Goal: Find specific page/section: Find specific page/section

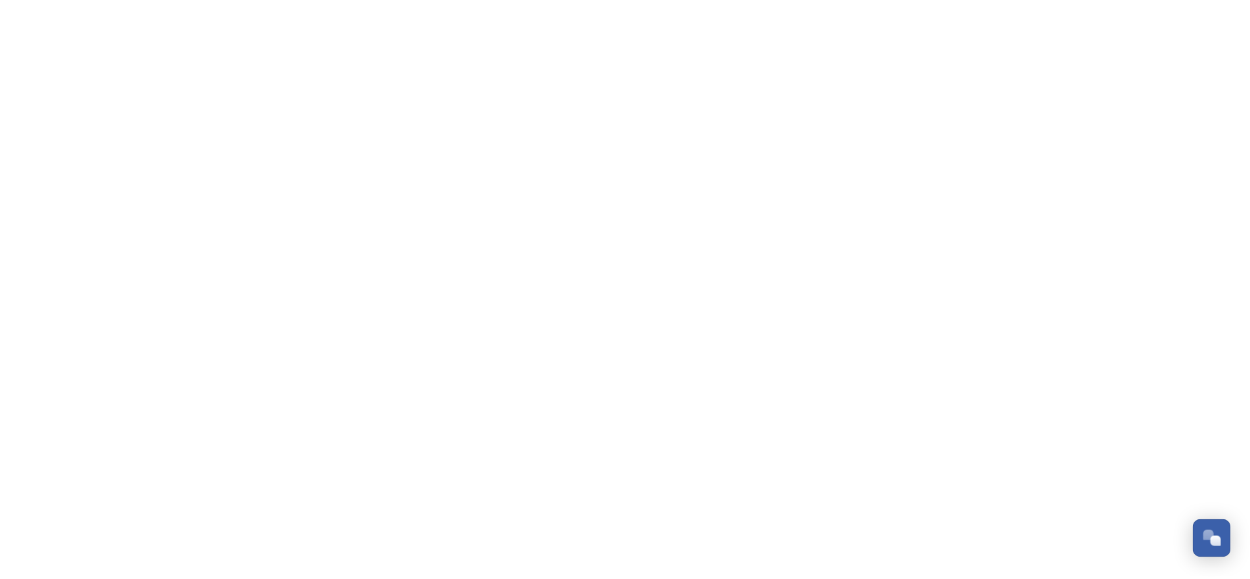
scroll to position [215, 0]
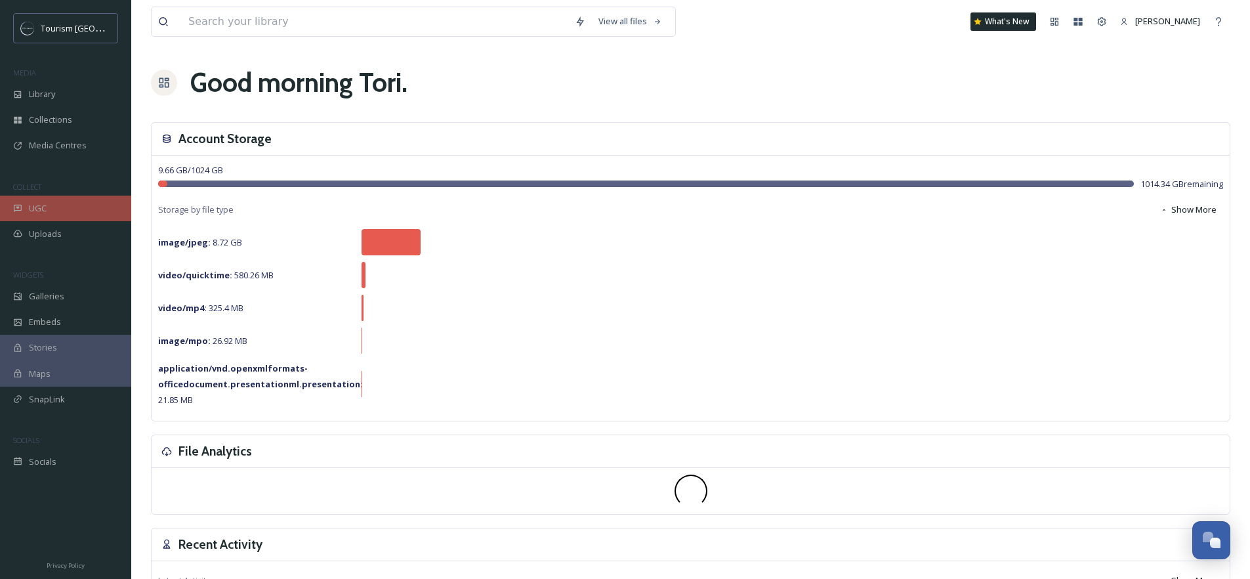
click at [37, 208] on span "UGC" at bounding box center [38, 208] width 18 height 12
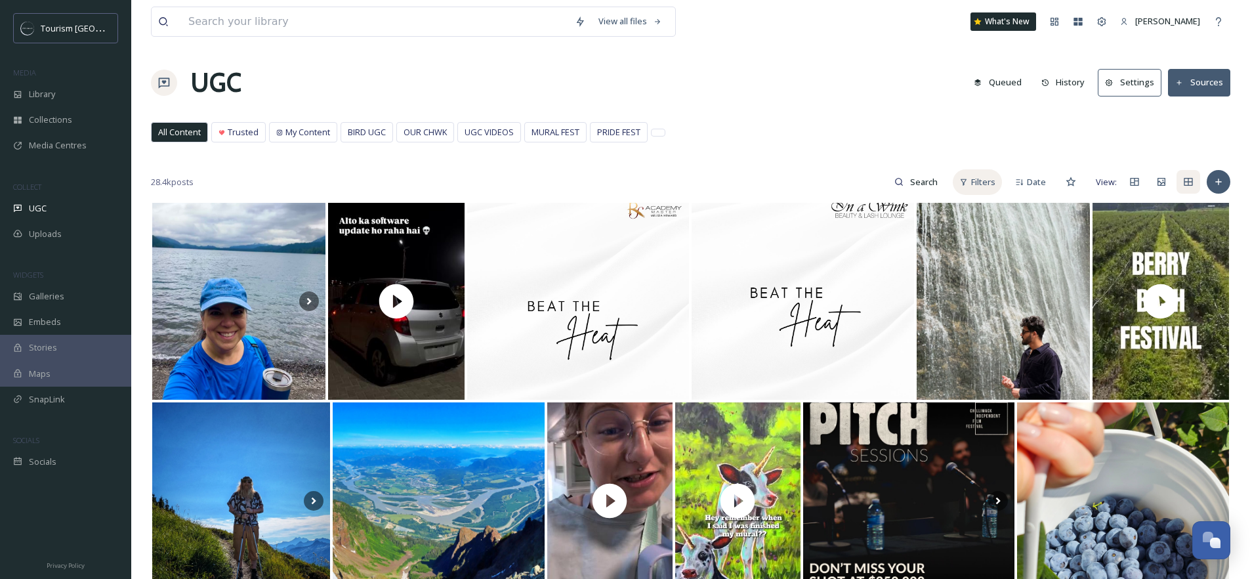
click at [980, 185] on span "Filters" at bounding box center [983, 182] width 24 height 12
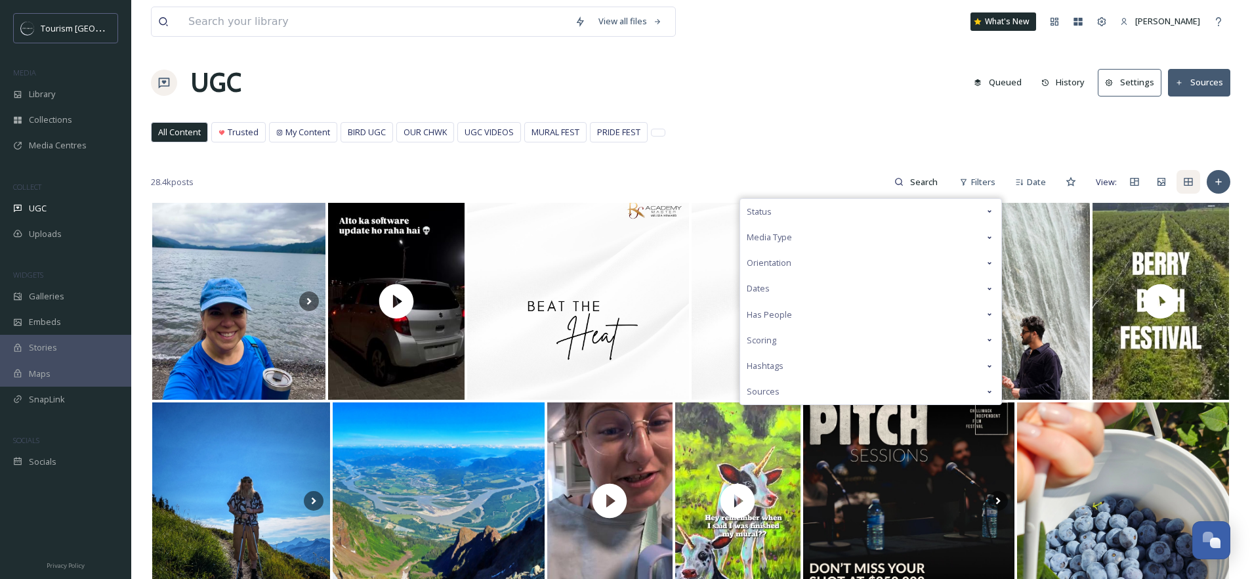
click at [817, 241] on div "Media Type" at bounding box center [870, 237] width 261 height 26
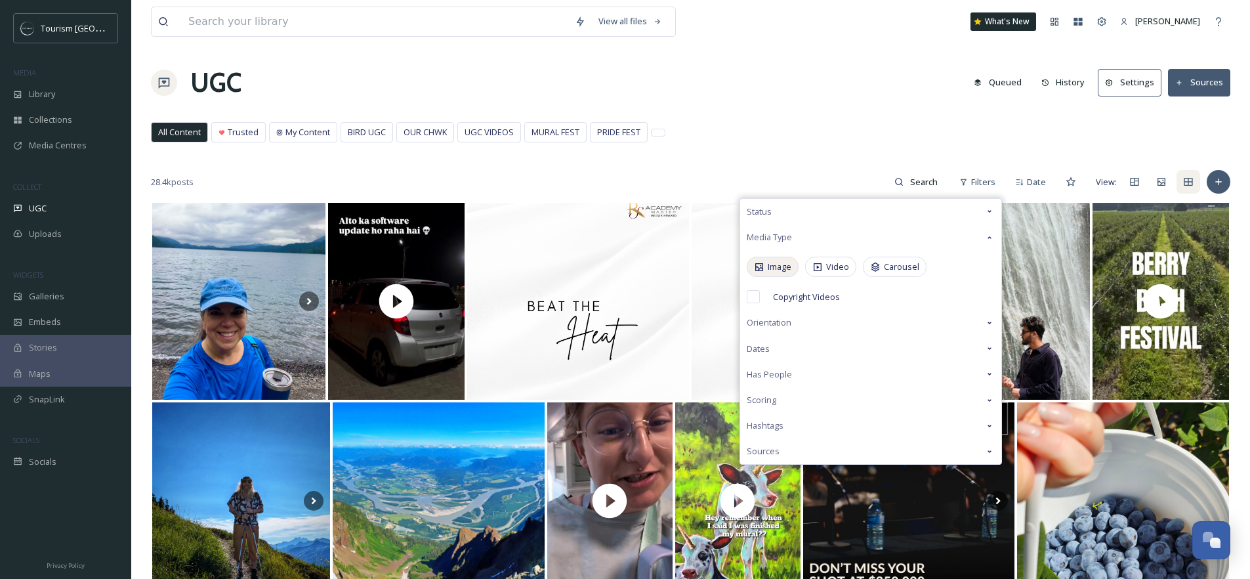
click at [758, 269] on icon at bounding box center [759, 267] width 10 height 10
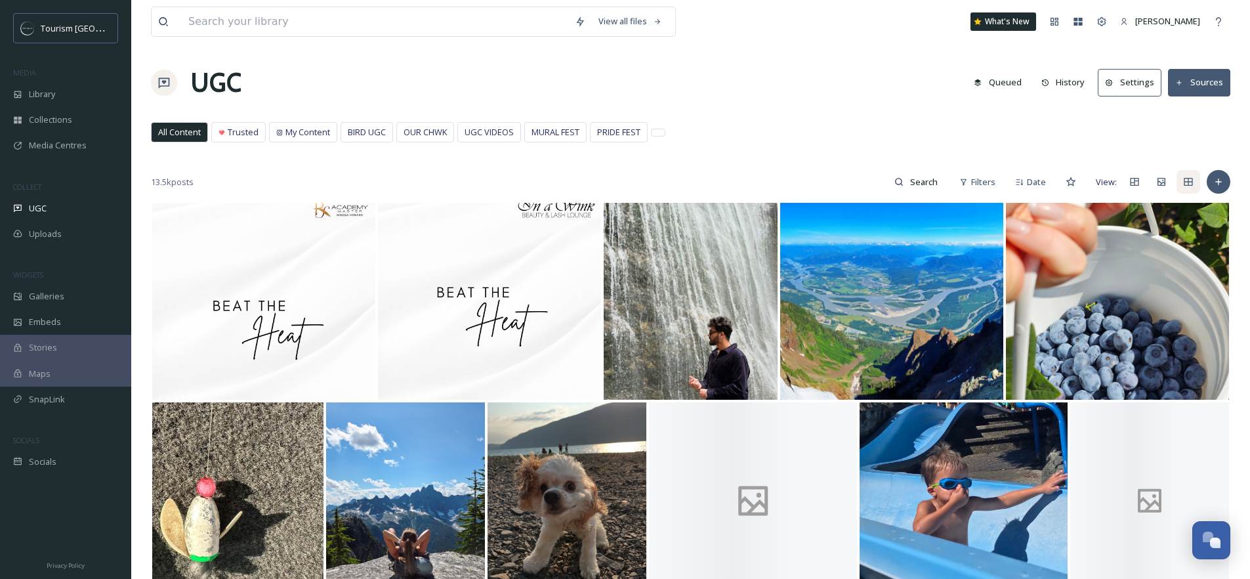
click at [899, 131] on div "All Content Trusted My Content BIRD UGC OUR CHWK UGC VIDEOS MURAL FEST PRIDE FE…" at bounding box center [690, 135] width 1079 height 27
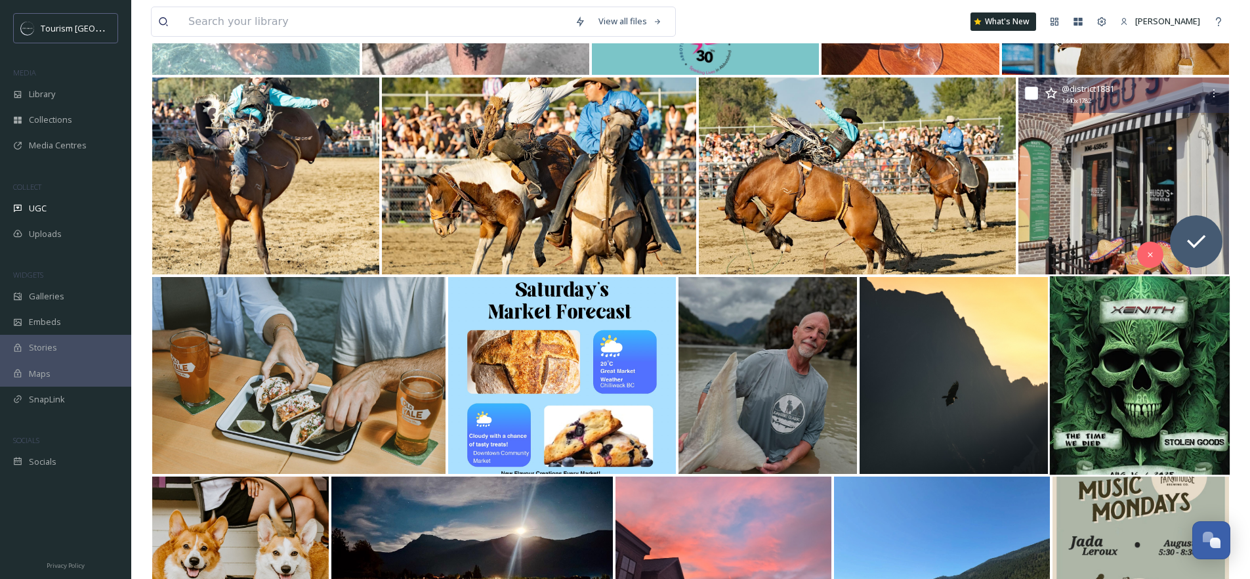
scroll to position [792, 0]
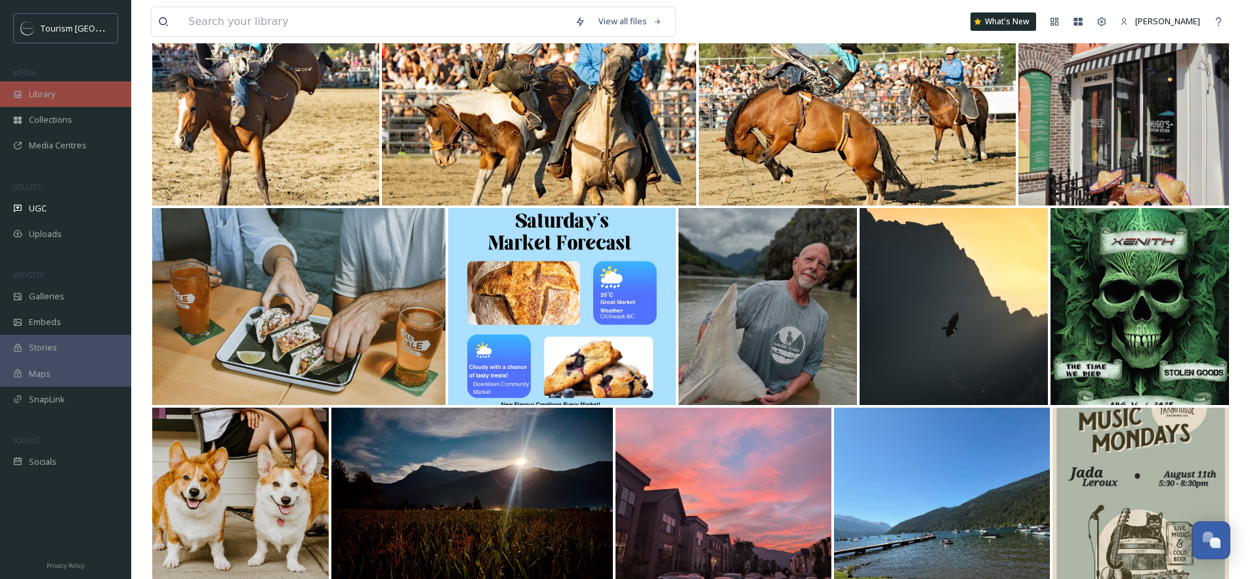
click at [49, 96] on span "Library" at bounding box center [42, 94] width 26 height 12
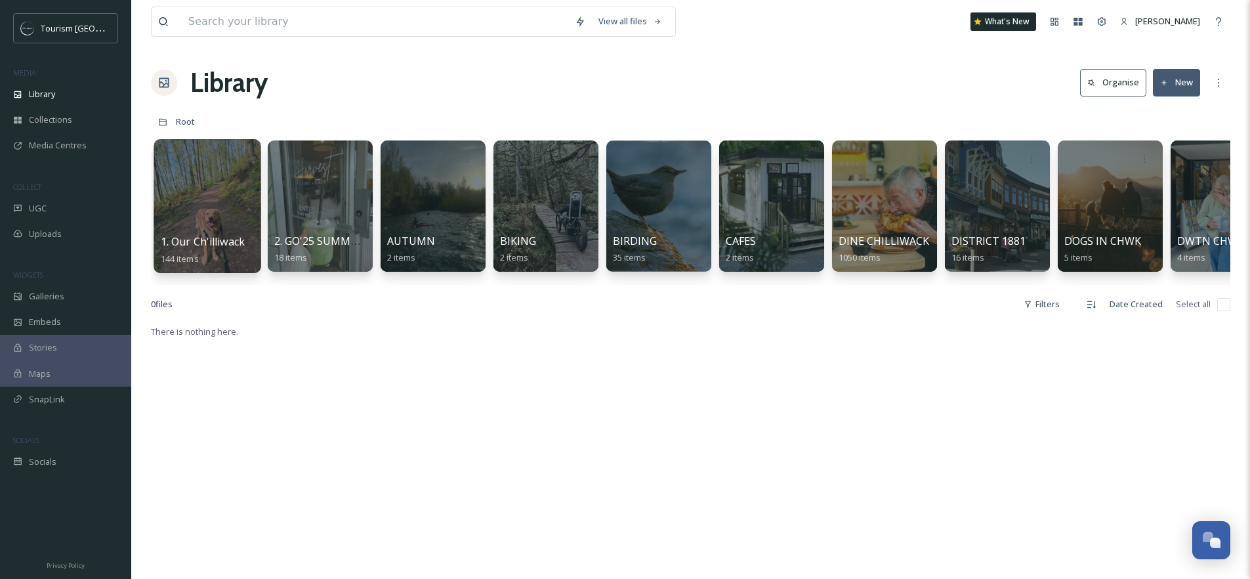
click at [208, 207] on div at bounding box center [207, 206] width 107 height 134
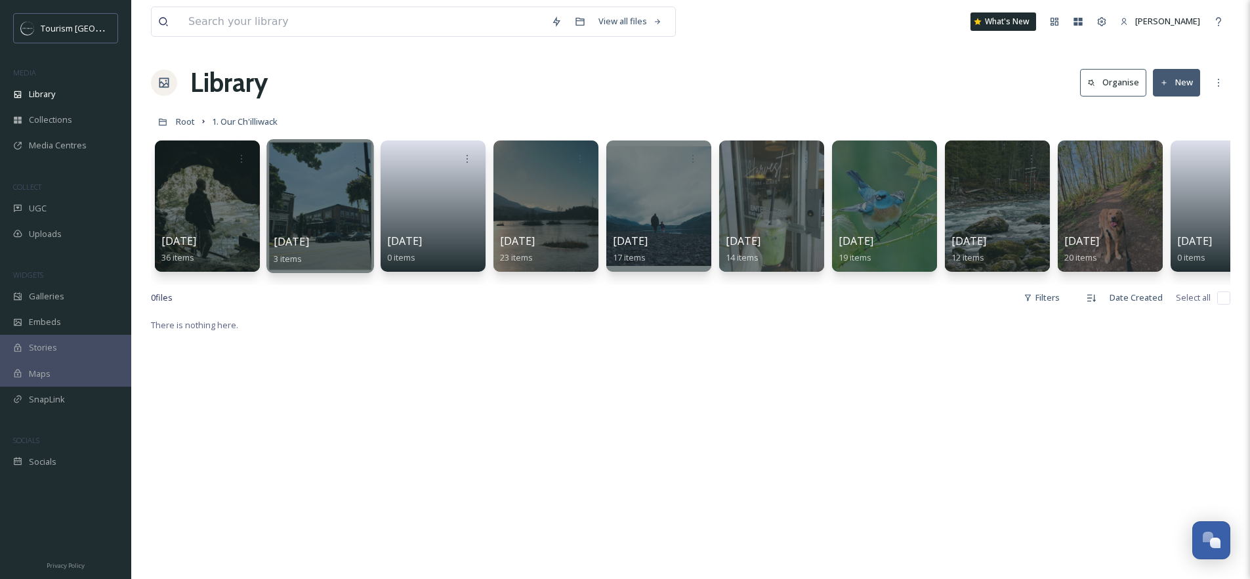
click at [339, 158] on div at bounding box center [321, 158] width 94 height 24
click at [312, 226] on div at bounding box center [319, 206] width 107 height 134
